Goal: Task Accomplishment & Management: Manage account settings

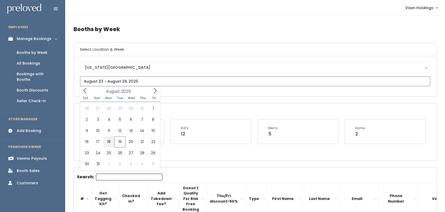
type input "[DATE] to [DATE]"
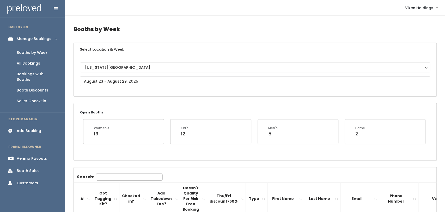
click at [47, 87] on div "Booth Discounts" at bounding box center [33, 89] width 32 height 5
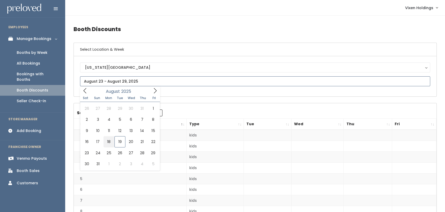
type input "[DATE] to [DATE]"
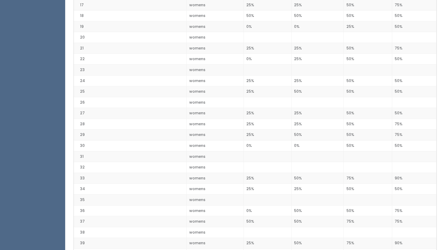
scroll to position [304, 0]
click at [206, 34] on td "womens" at bounding box center [215, 37] width 57 height 11
